Goal: Information Seeking & Learning: Learn about a topic

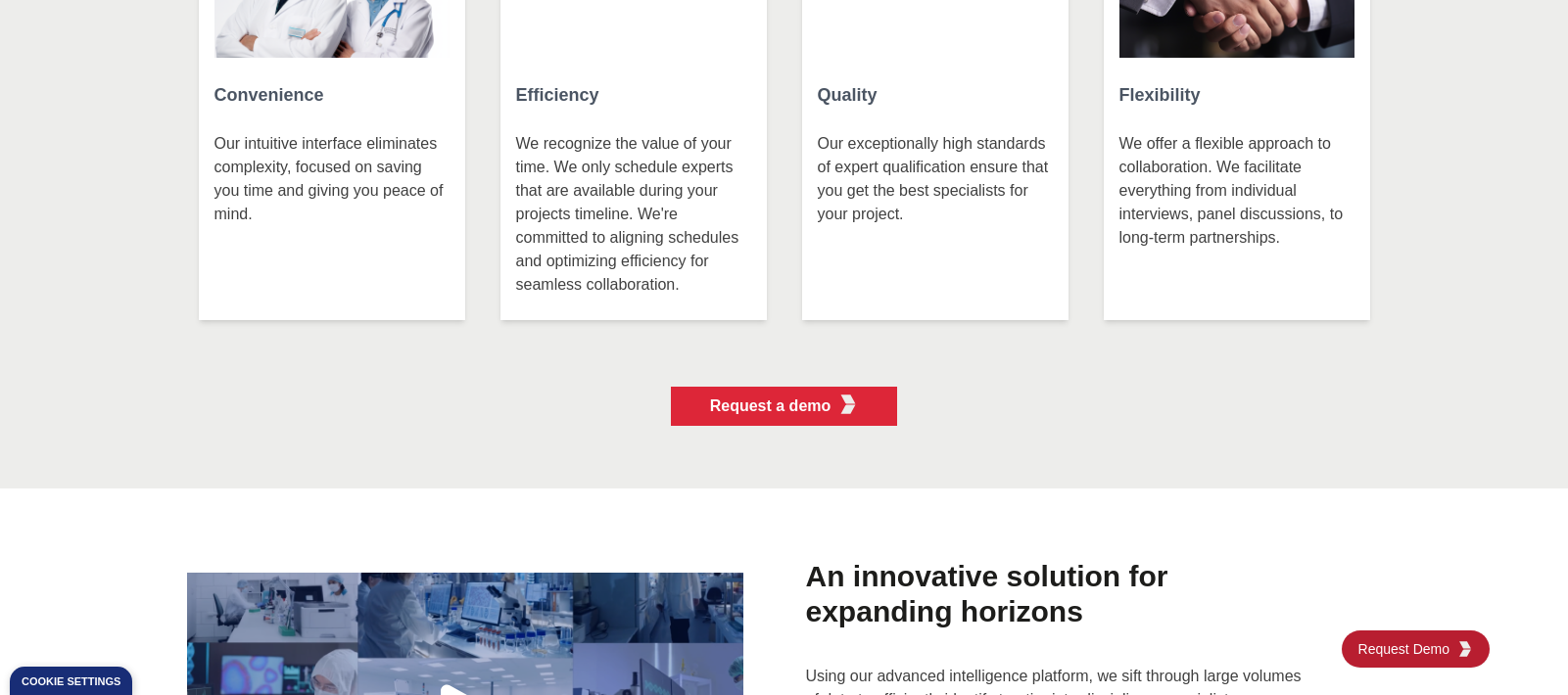
scroll to position [4600, 0]
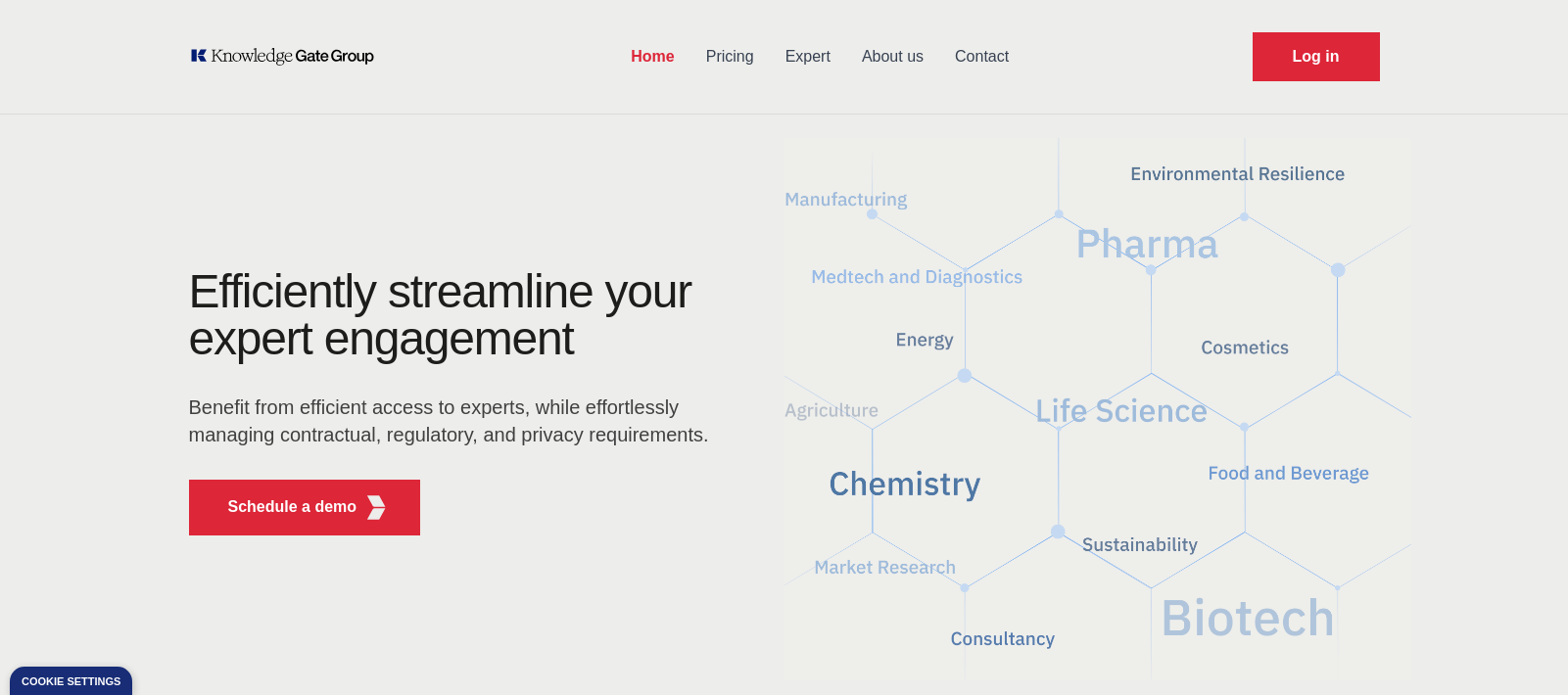
click at [737, 52] on link "Pricing" at bounding box center [730, 56] width 80 height 51
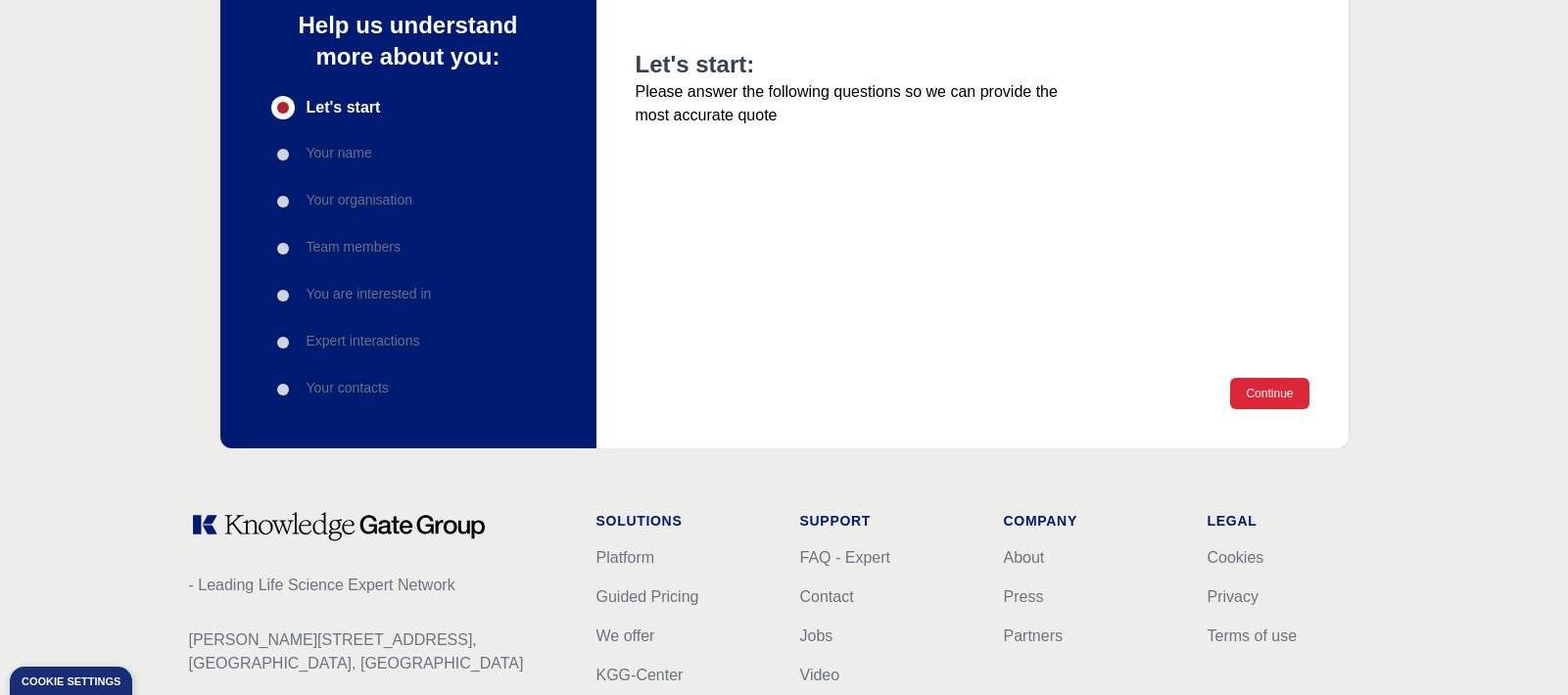
scroll to position [196, 0]
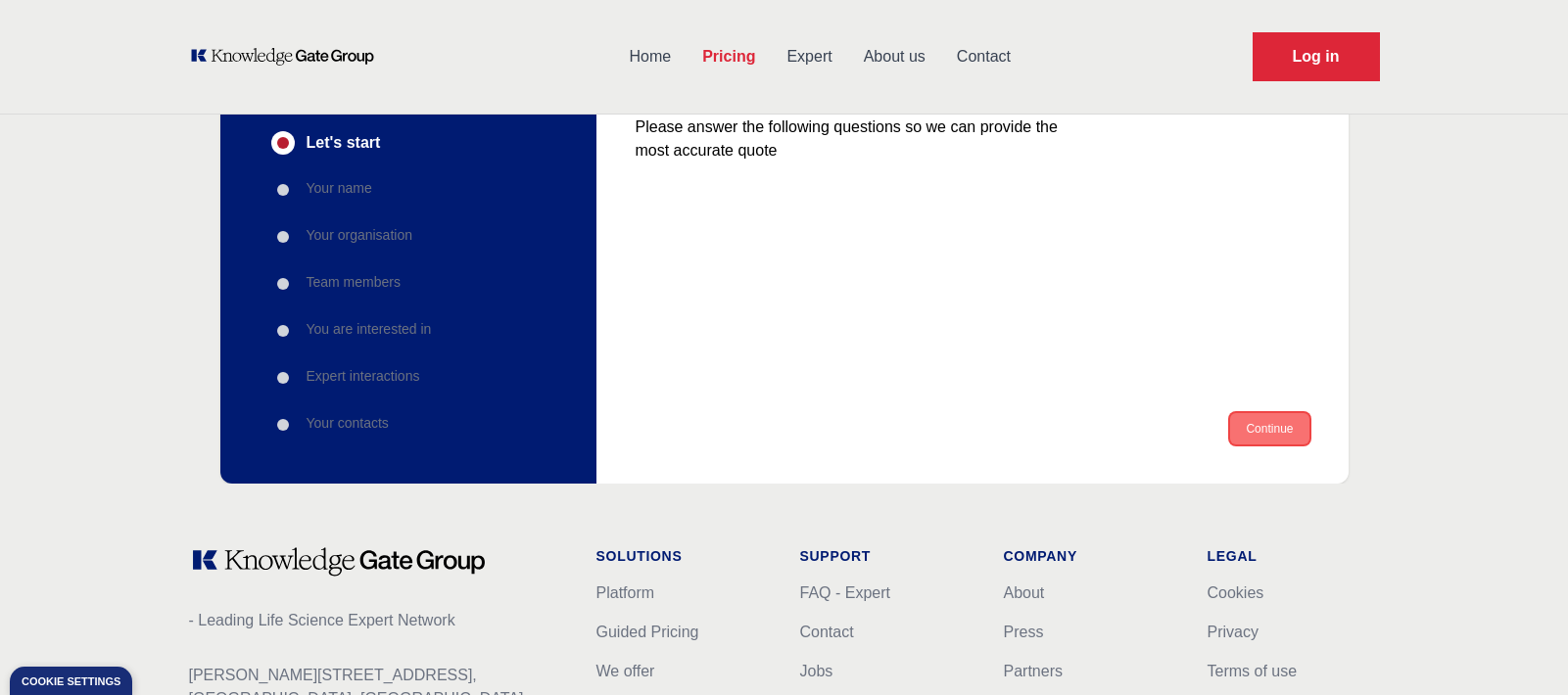
click at [1287, 420] on button "Continue" at bounding box center [1269, 428] width 79 height 31
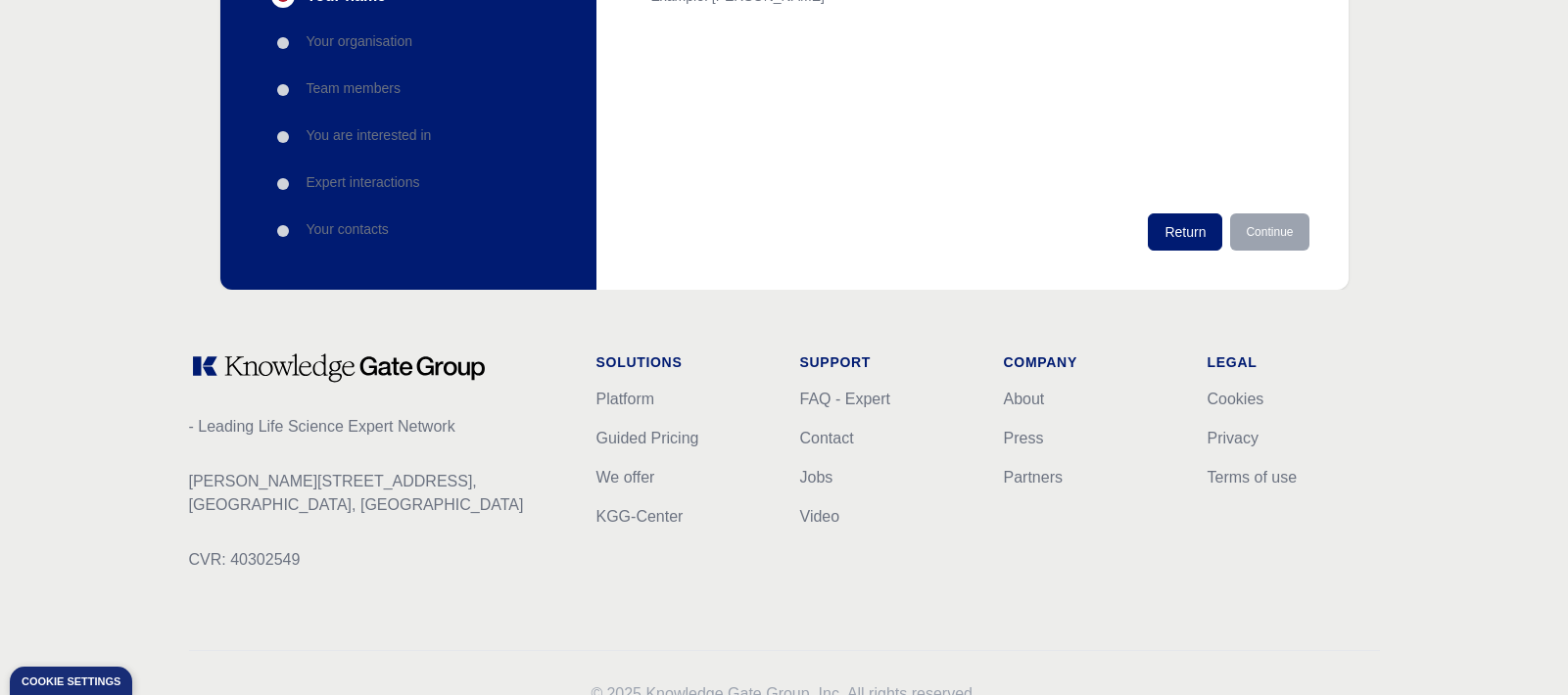
scroll to position [391, 0]
click at [625, 393] on link "Platform" at bounding box center [626, 396] width 59 height 17
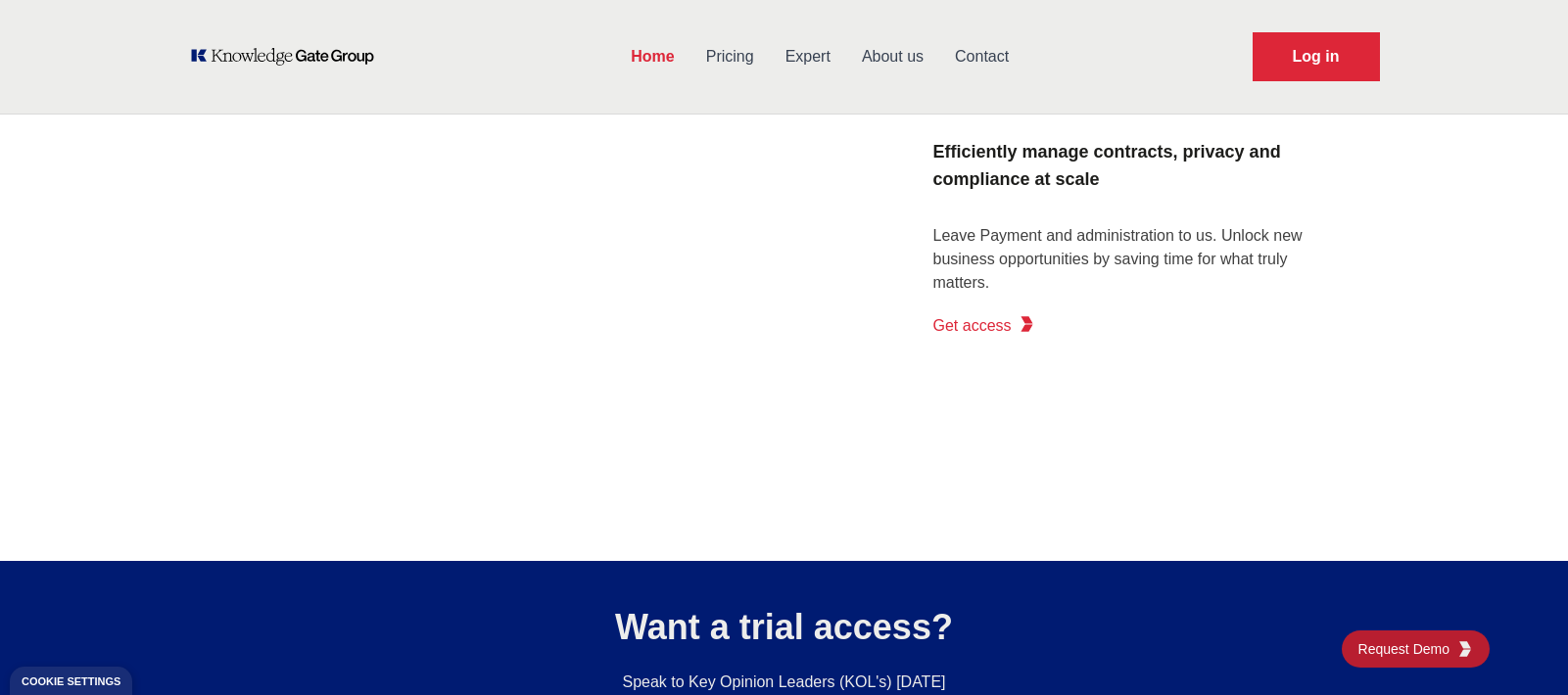
scroll to position [3328, 0]
